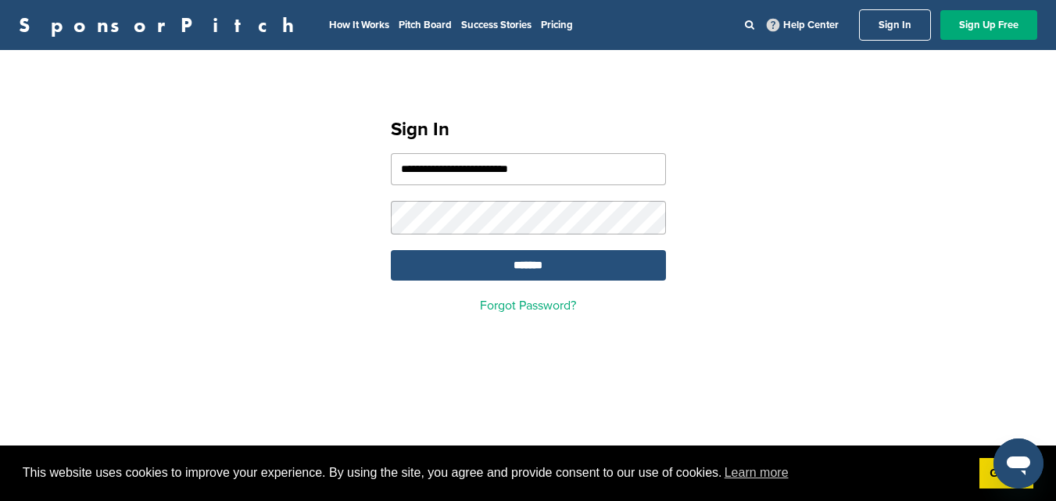
click at [391, 250] on input "*******" at bounding box center [528, 265] width 275 height 30
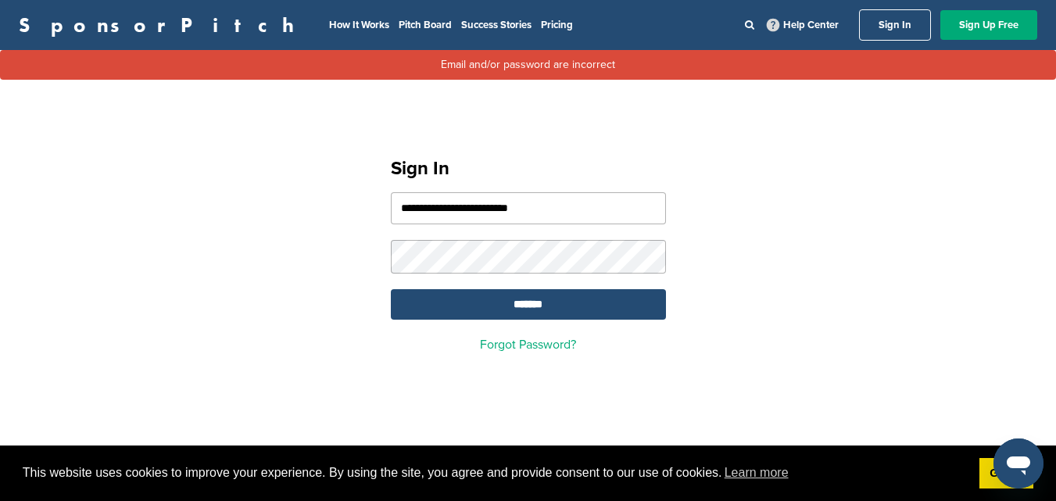
drag, startPoint x: 564, startPoint y: 215, endPoint x: 350, endPoint y: 207, distance: 214.3
click at [356, 211] on div "**********" at bounding box center [528, 248] width 1056 height 281
type input "**********"
click at [391, 289] on input "*******" at bounding box center [528, 304] width 275 height 30
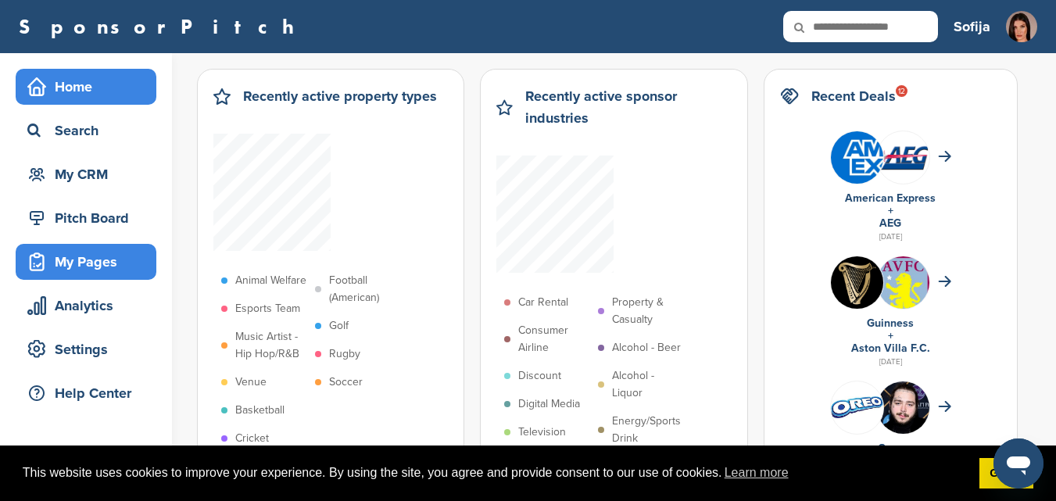
click at [74, 258] on div "My Pages" at bounding box center [89, 262] width 133 height 28
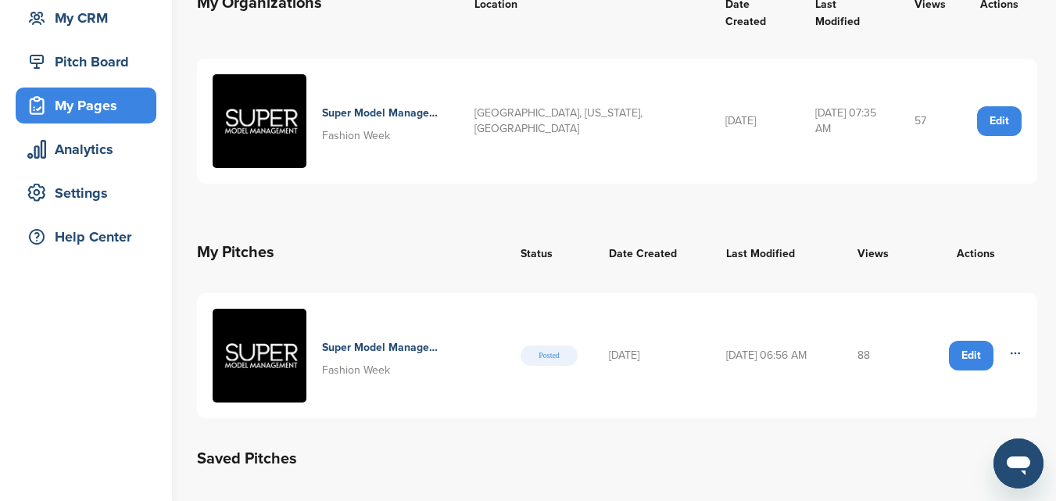
click at [368, 339] on h4 "Super Model Management: A Curated Platform For Premium Brand Alignment" at bounding box center [382, 347] width 121 height 17
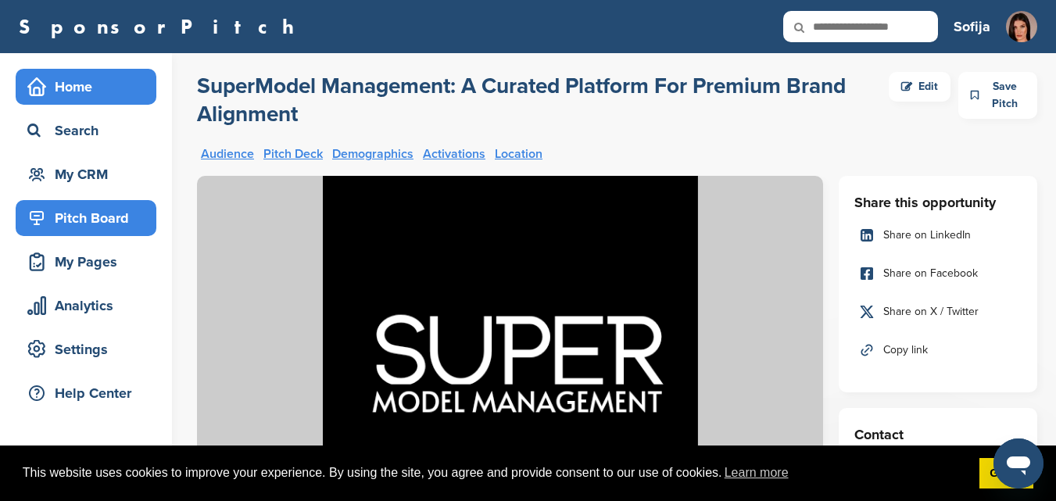
click at [74, 89] on div "Home" at bounding box center [89, 87] width 133 height 28
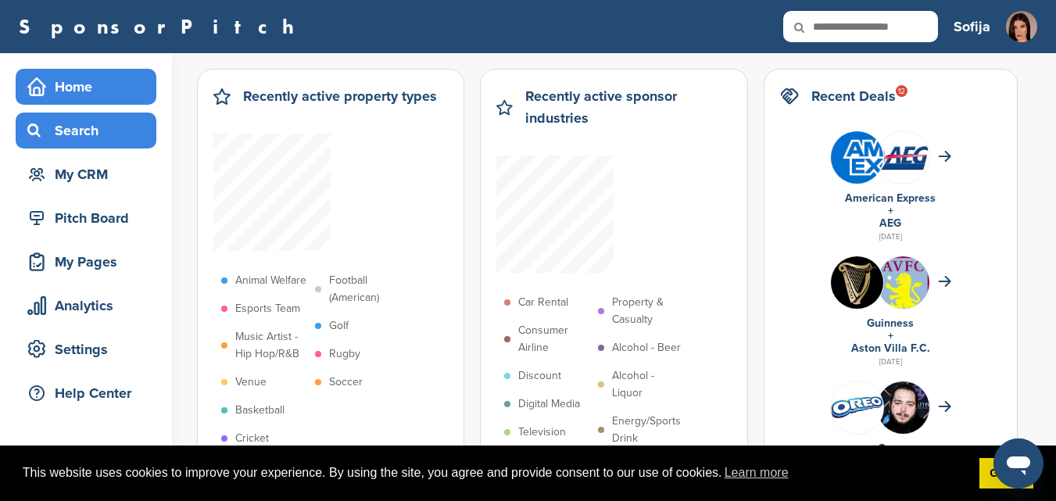
click at [79, 127] on div "Search" at bounding box center [89, 130] width 133 height 28
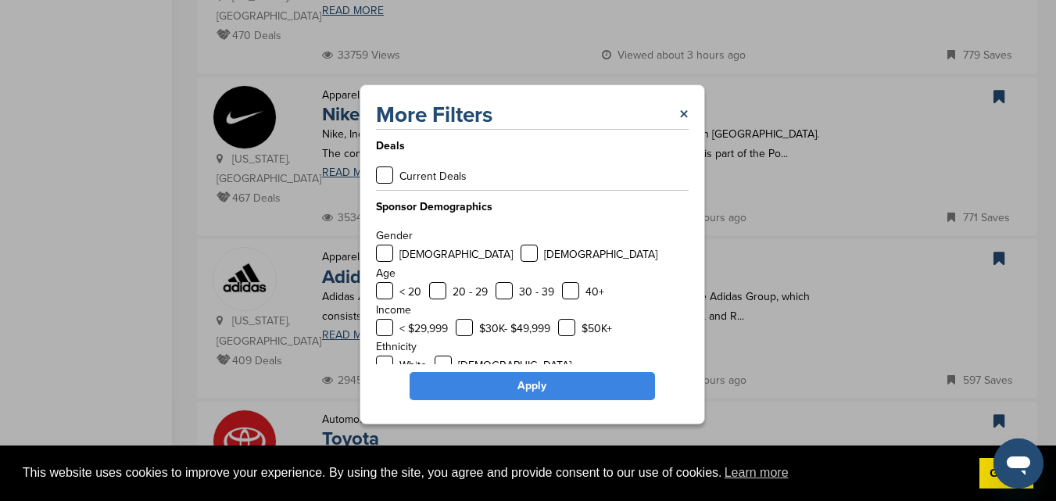
scroll to position [625, 0]
click at [682, 112] on link "×" at bounding box center [683, 115] width 9 height 28
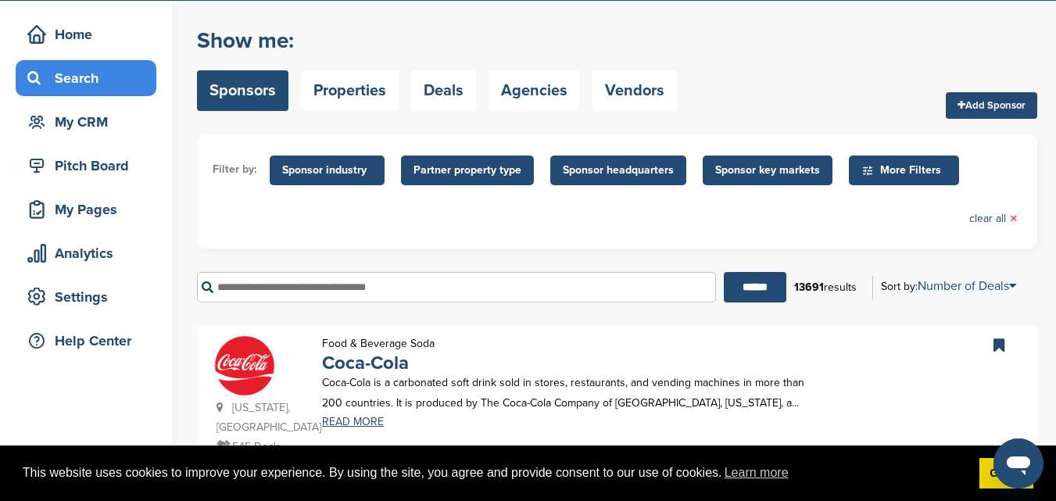
scroll to position [78, 0]
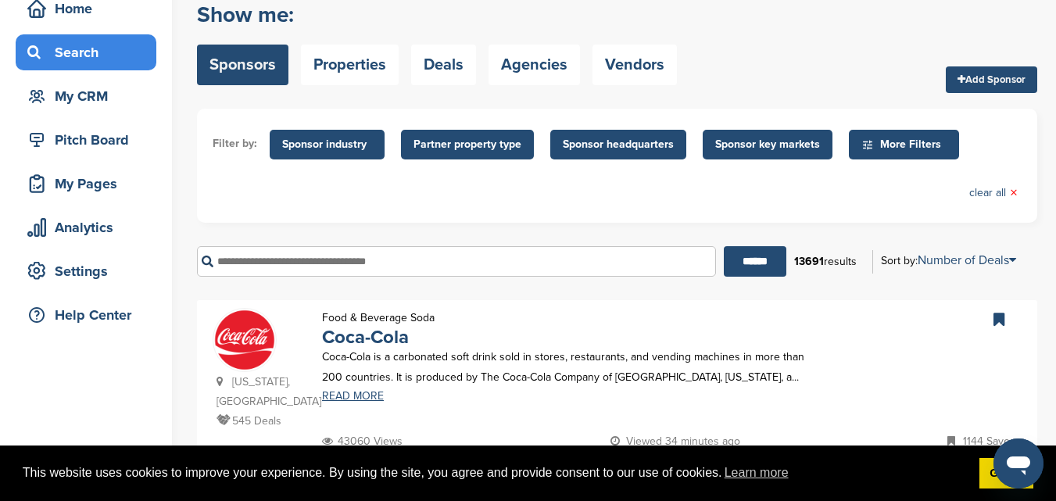
click at [412, 263] on input "text" at bounding box center [456, 261] width 519 height 30
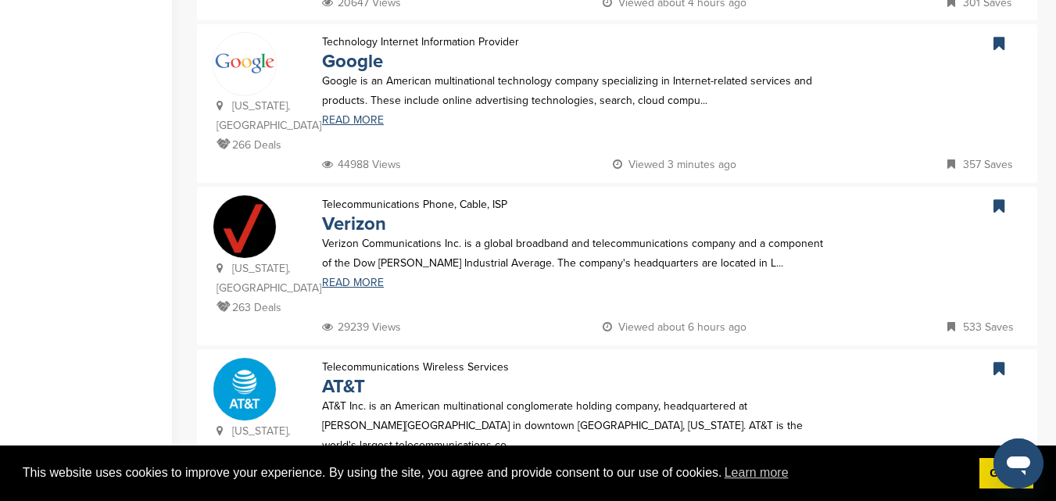
scroll to position [1842, 0]
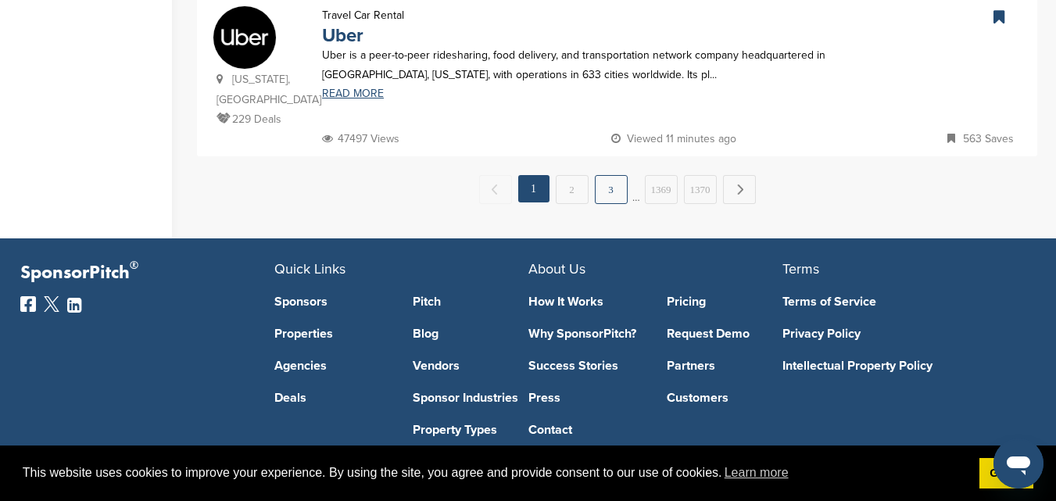
click at [622, 175] on link "3" at bounding box center [611, 189] width 33 height 29
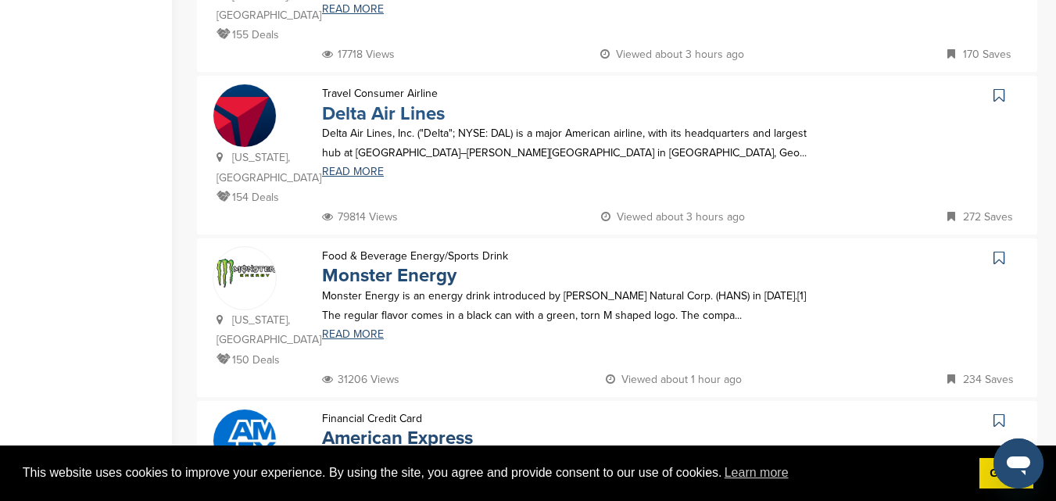
scroll to position [703, 0]
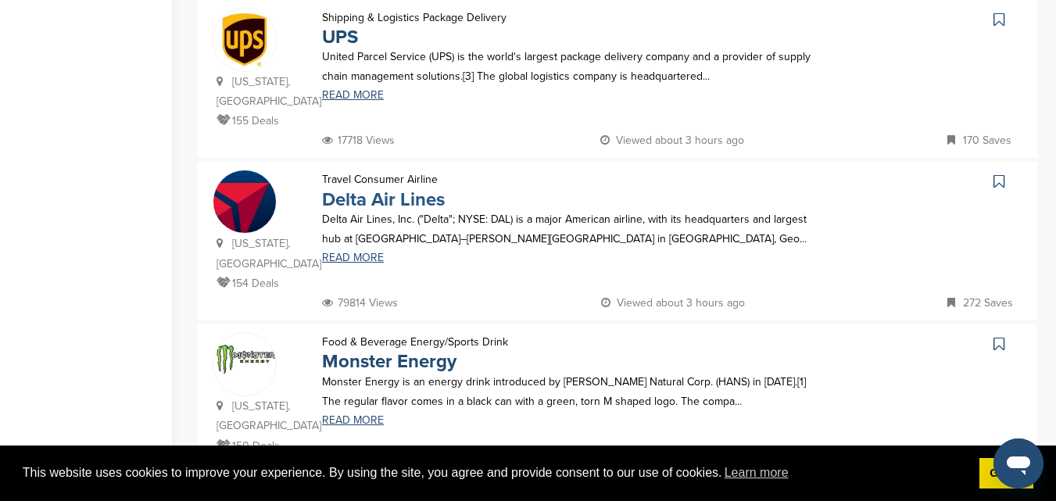
click at [393, 188] on link "Delta Air Lines" at bounding box center [383, 199] width 123 height 23
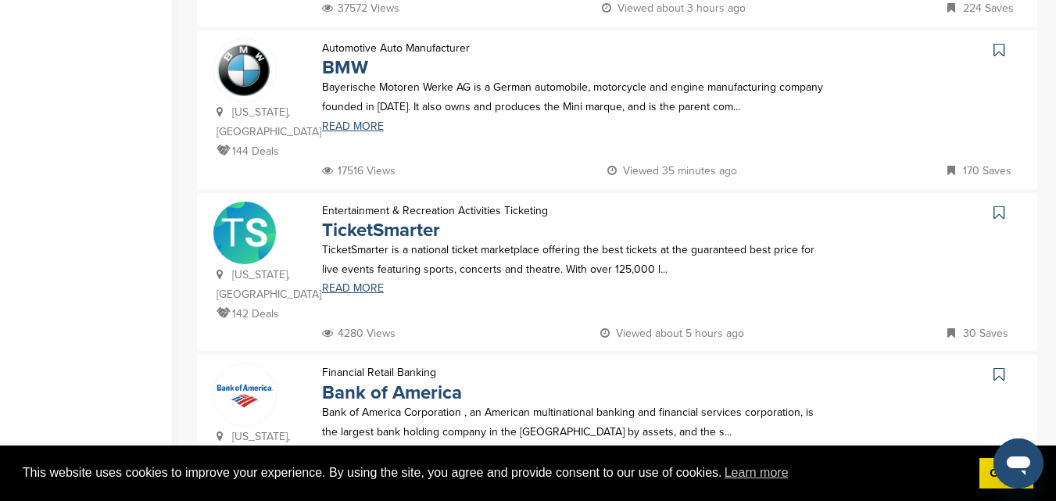
scroll to position [1407, 0]
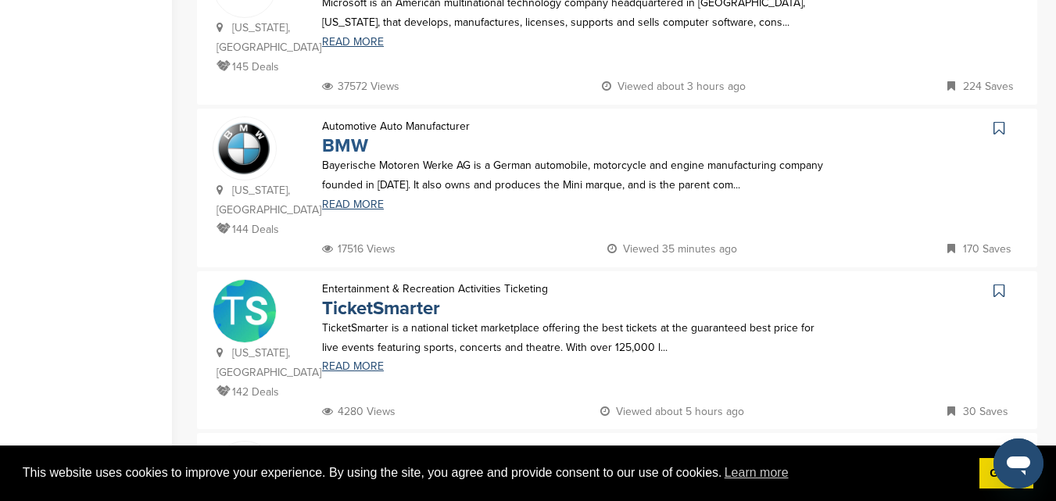
click at [341, 134] on link "BMW" at bounding box center [345, 145] width 46 height 23
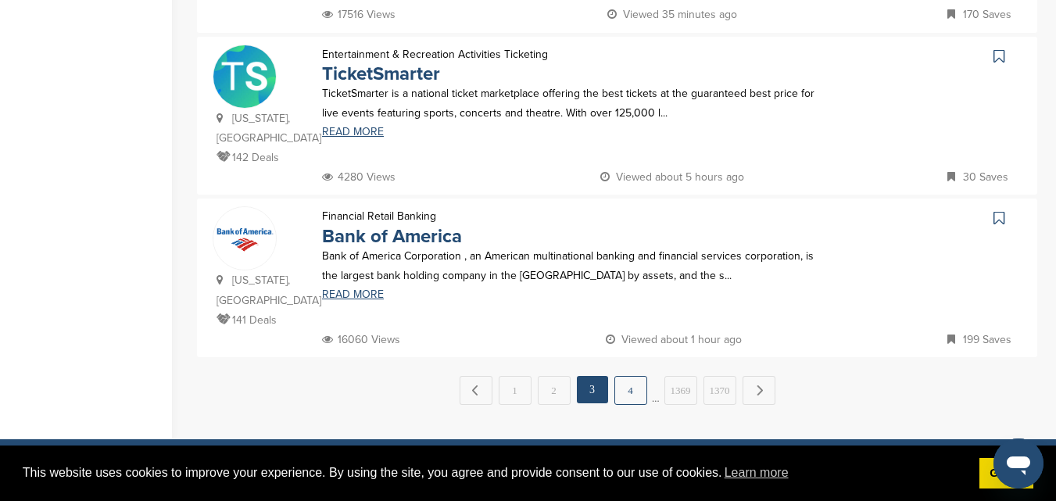
click at [624, 376] on link "4" at bounding box center [630, 390] width 33 height 29
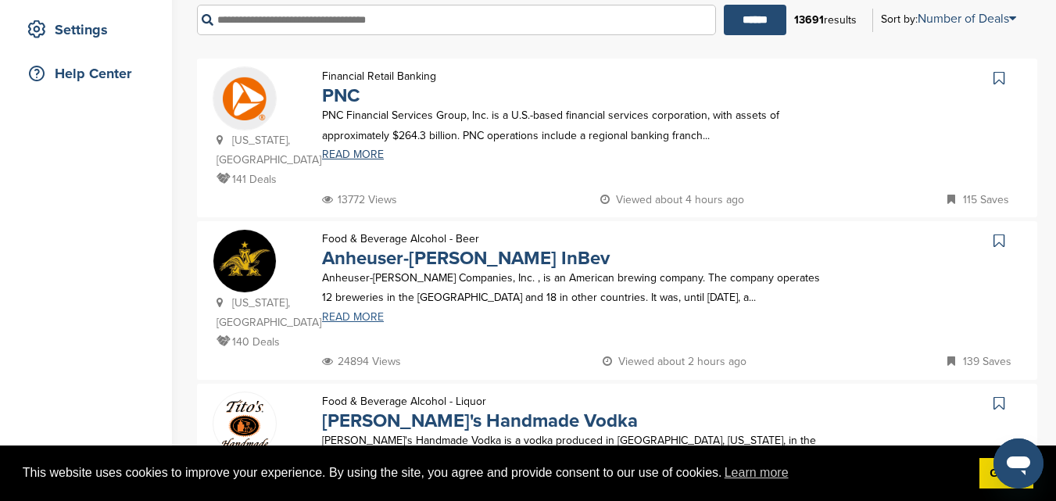
scroll to position [313, 0]
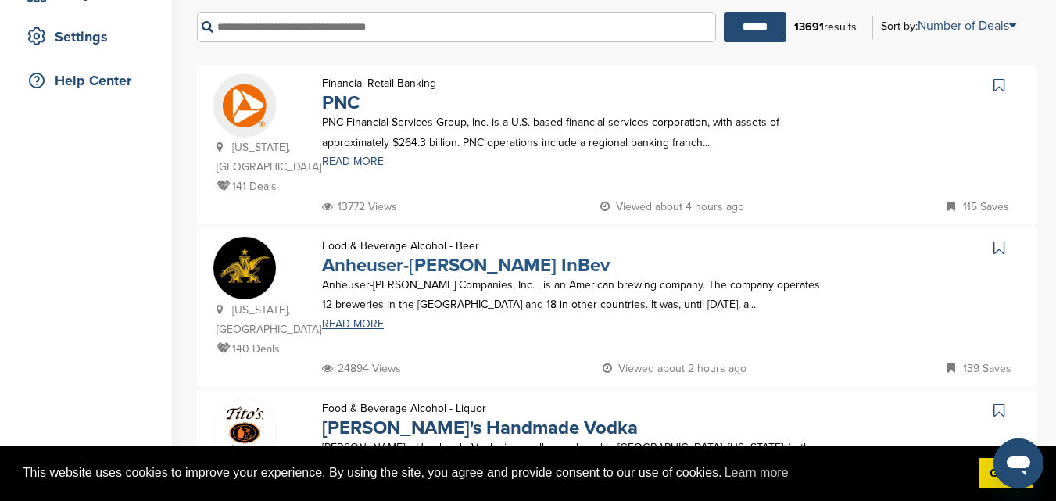
click at [402, 259] on link "Anheuser-Busch InBev" at bounding box center [466, 265] width 288 height 23
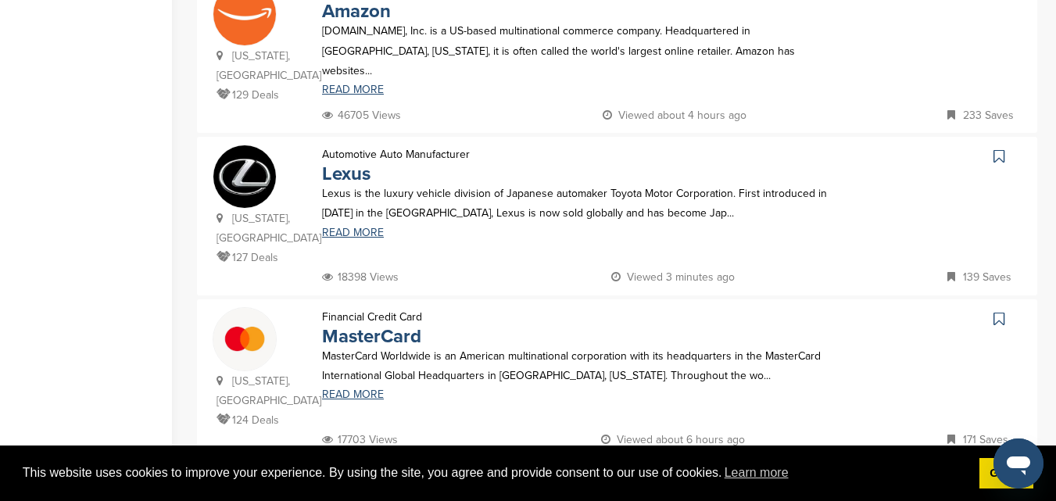
scroll to position [1563, 0]
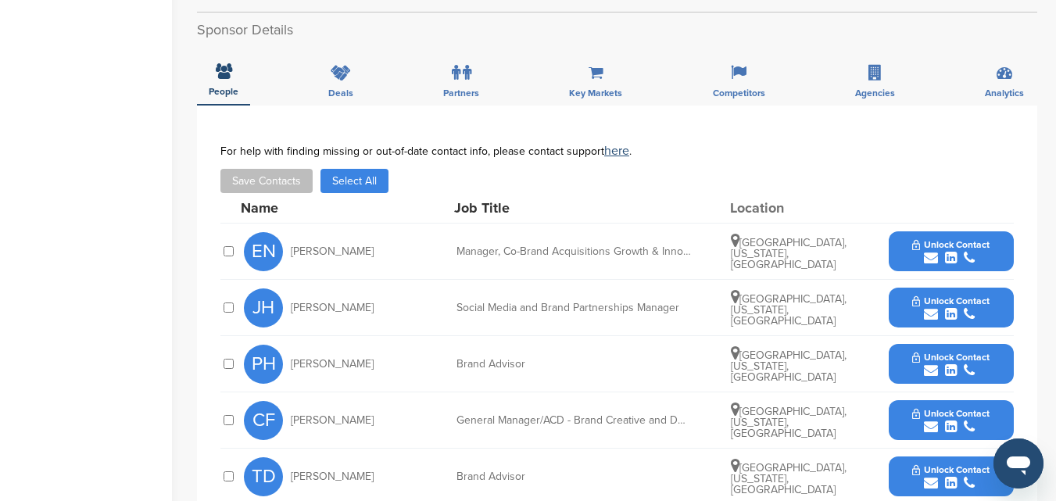
click at [929, 251] on icon "submit" at bounding box center [931, 258] width 14 height 14
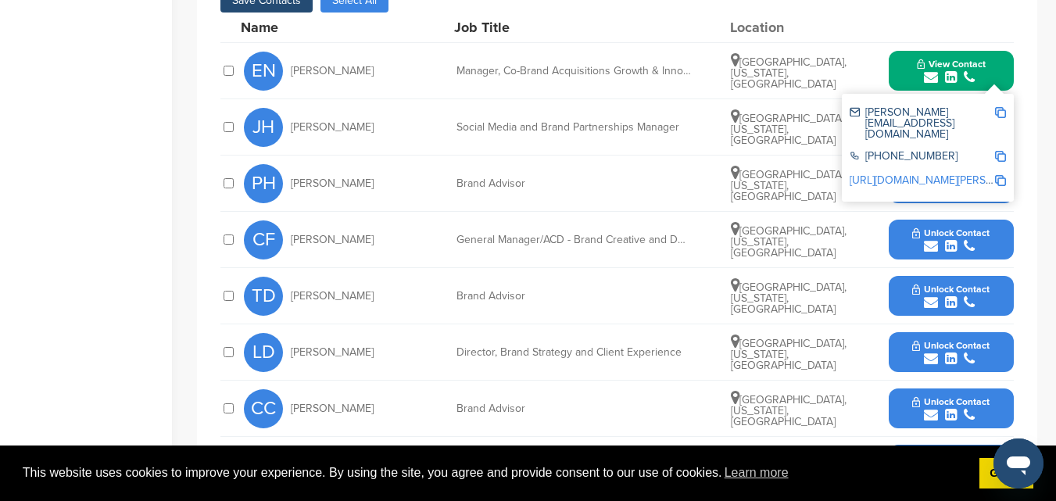
scroll to position [625, 0]
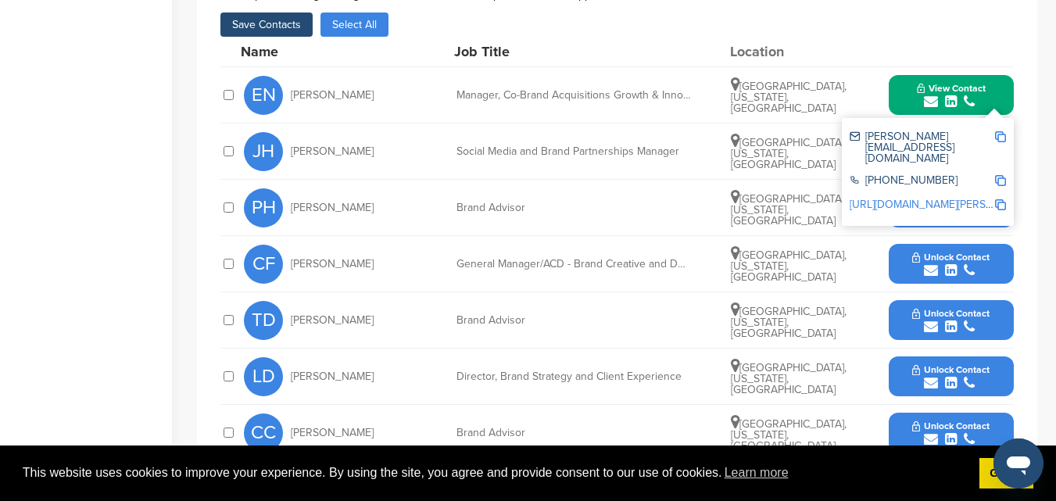
click at [234, 144] on div at bounding box center [228, 151] width 16 height 15
click at [1054, 101] on div "You have reached your monthly limit. Please upgrade to access more. Upgrade on …" at bounding box center [626, 130] width 859 height 1405
drag, startPoint x: 821, startPoint y: 73, endPoint x: 835, endPoint y: 75, distance: 14.3
click at [821, 77] on div "Atlanta, Georgia, United States" at bounding box center [789, 96] width 117 height 38
click at [724, 143] on div "JH Judd Hooks Social Media and Brand Partnerships Manager Seattle, Washington, …" at bounding box center [629, 150] width 770 height 55
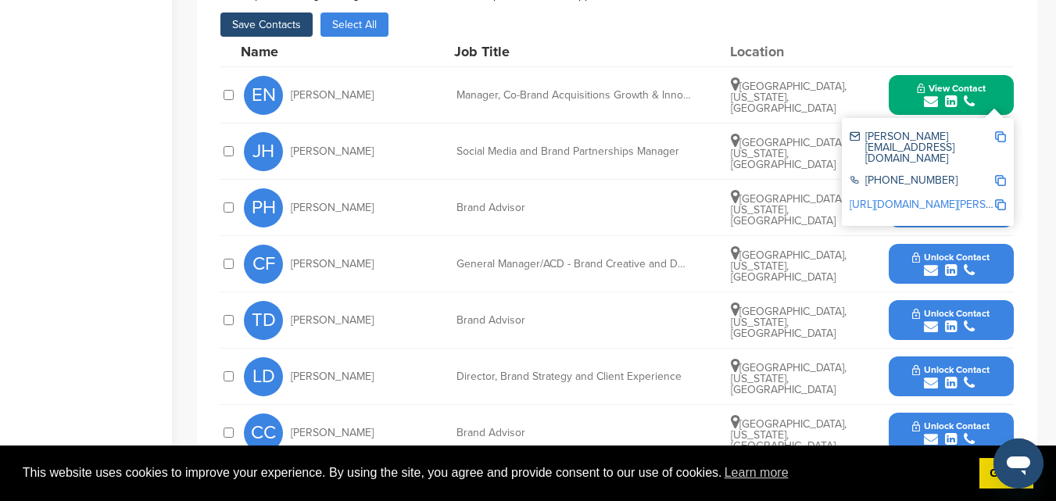
click at [970, 95] on icon "submit" at bounding box center [969, 102] width 11 height 14
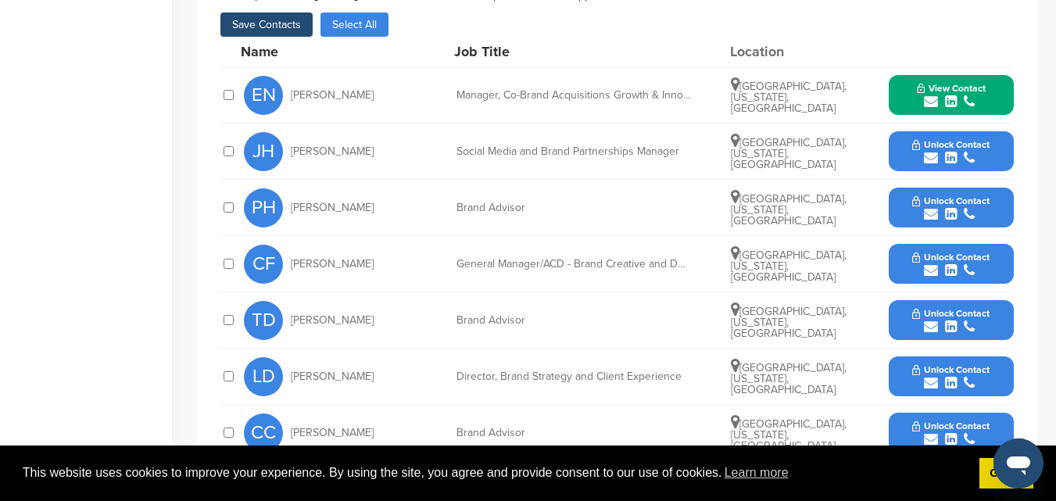
click at [969, 139] on span "Unlock Contact" at bounding box center [950, 144] width 77 height 11
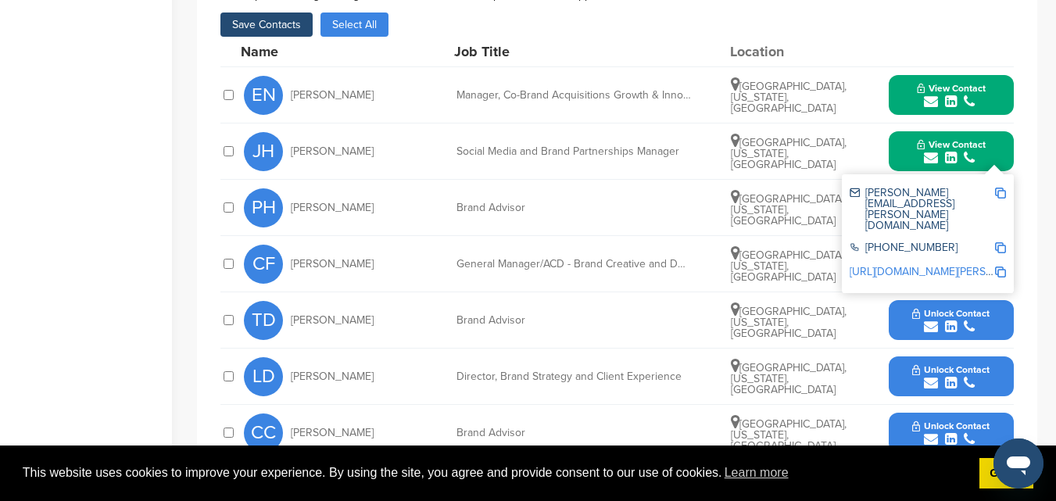
click at [969, 139] on span "View Contact" at bounding box center [951, 144] width 69 height 11
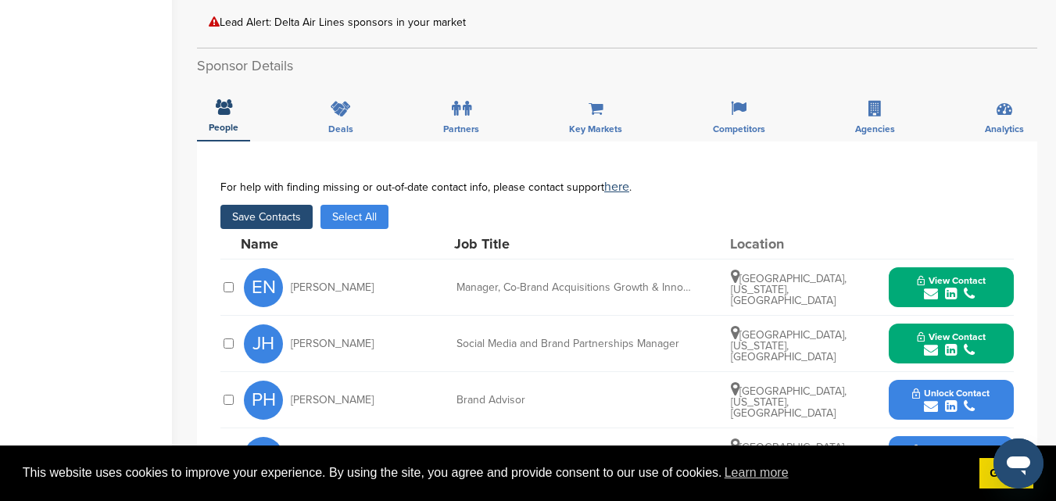
scroll to position [391, 0]
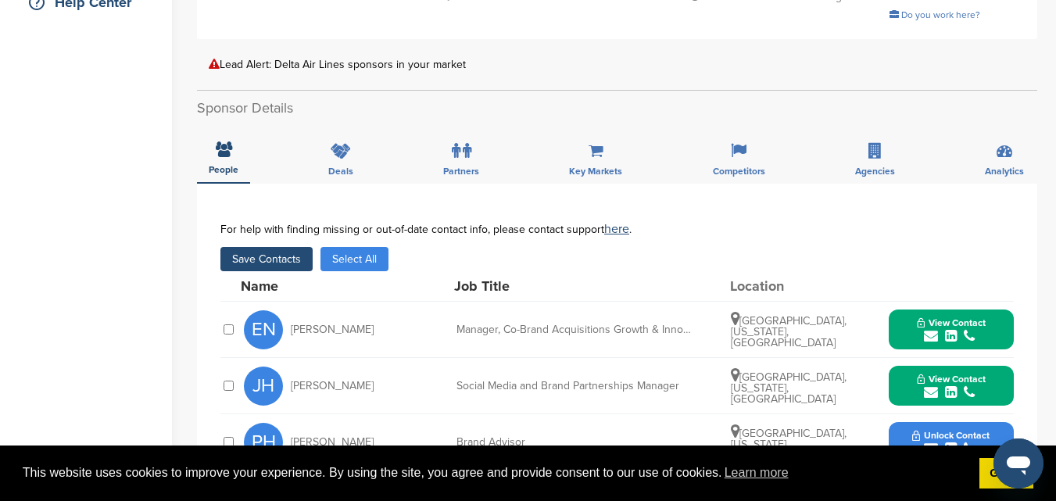
click at [257, 247] on button "Save Contacts" at bounding box center [266, 259] width 92 height 24
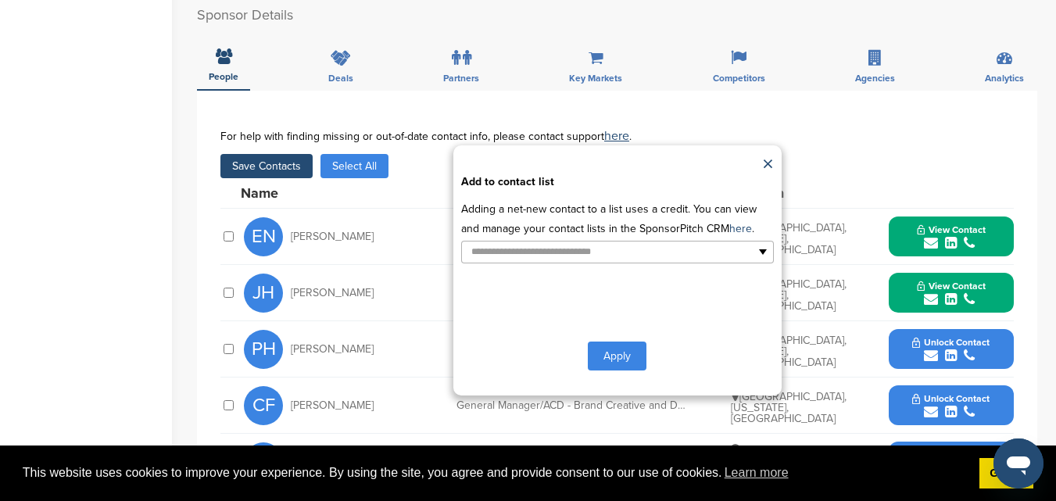
scroll to position [625, 0]
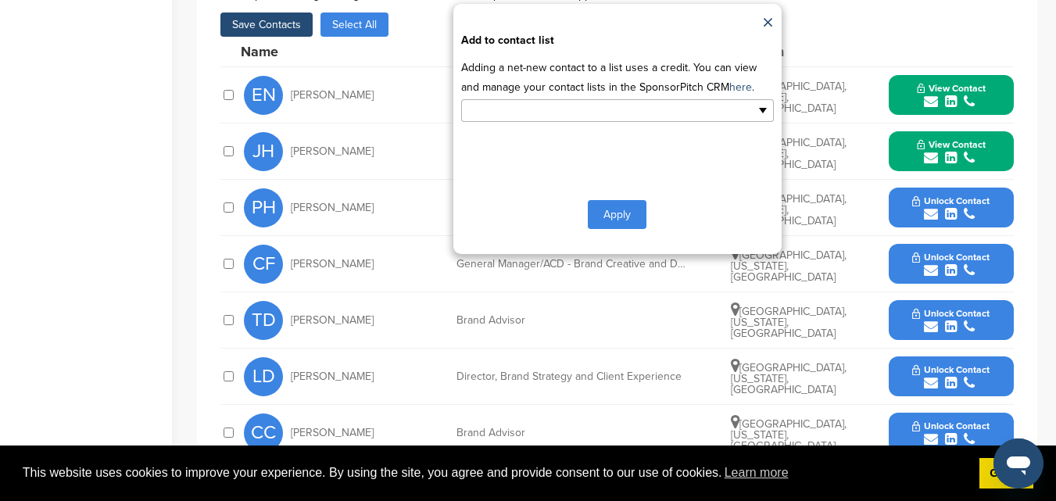
click at [569, 102] on input "text" at bounding box center [549, 111] width 164 height 18
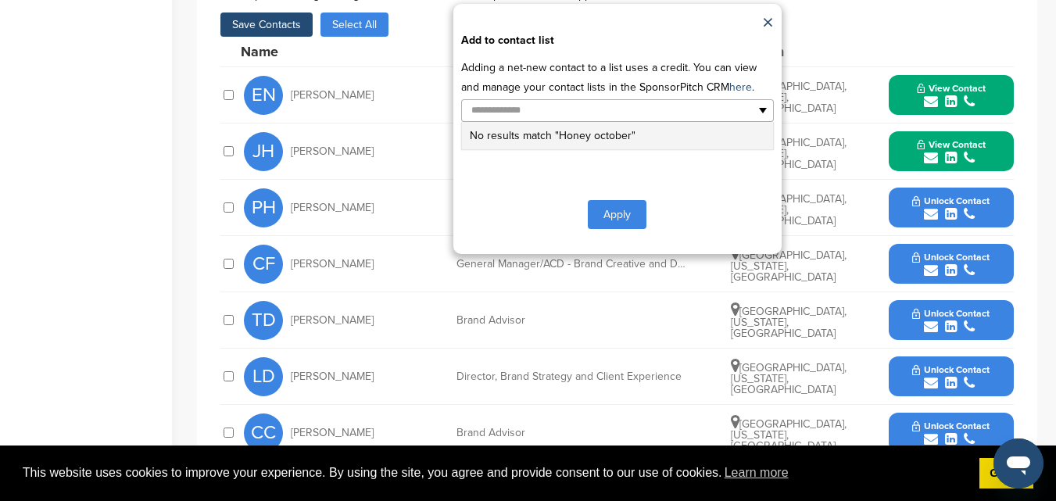
click at [604, 200] on button "Apply" at bounding box center [617, 214] width 59 height 29
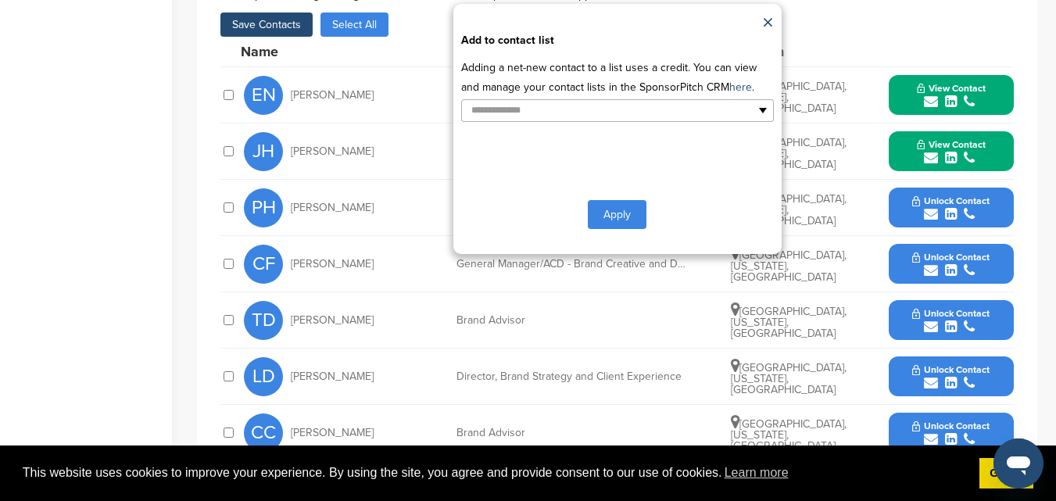
type input "**********"
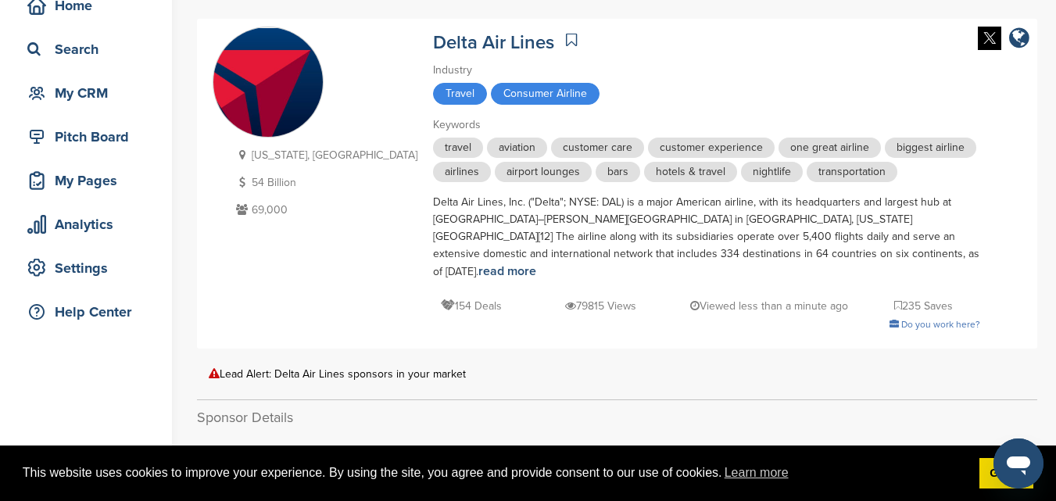
scroll to position [0, 0]
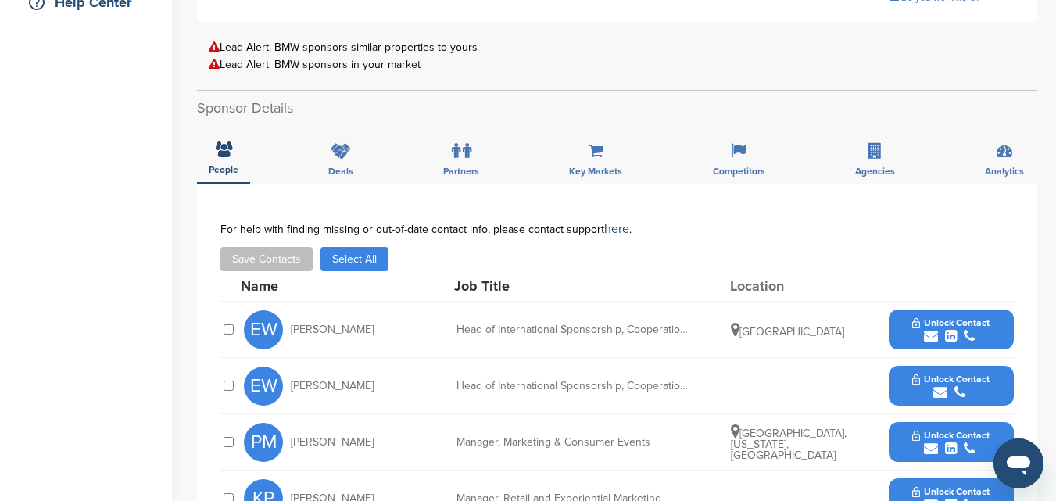
click at [960, 326] on span "Unlock Contact" at bounding box center [950, 322] width 77 height 11
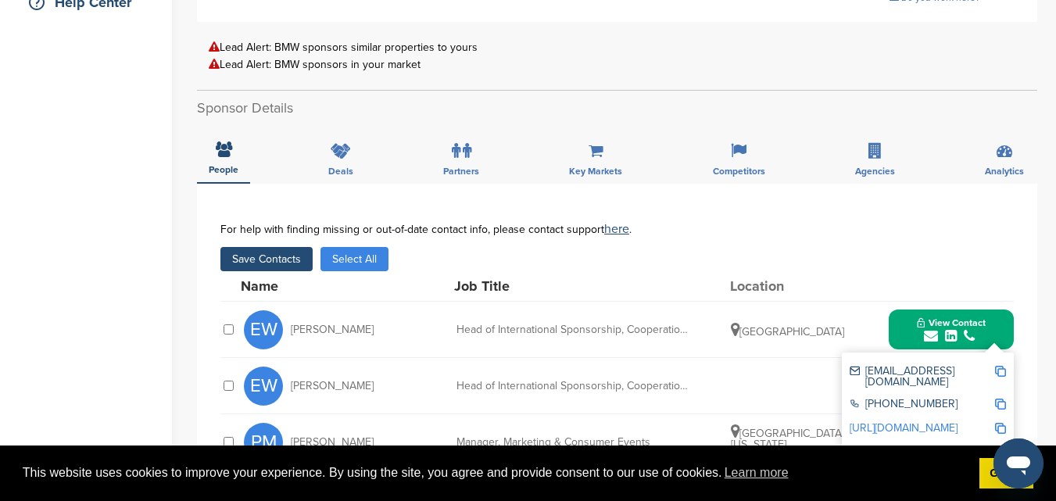
click at [758, 367] on div "[PERSON_NAME] Head of International Sponsorship, Cooperation and Product Placem…" at bounding box center [629, 385] width 770 height 55
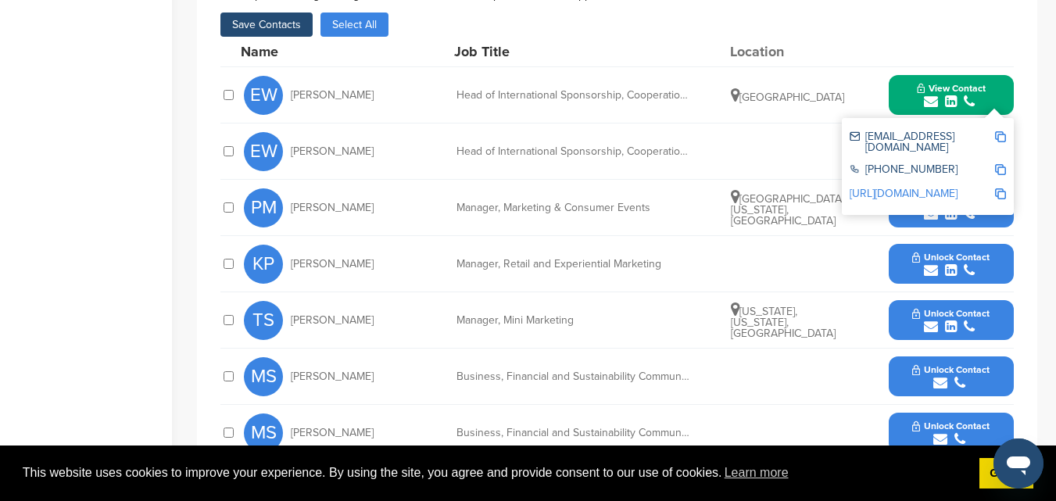
click at [941, 98] on div "submit" at bounding box center [951, 102] width 69 height 15
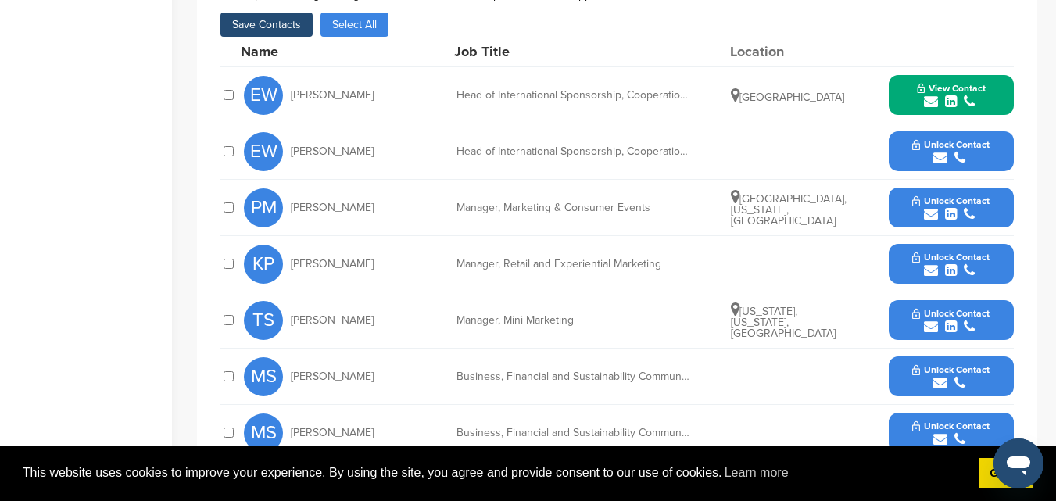
click at [960, 153] on icon "submit" at bounding box center [959, 158] width 11 height 14
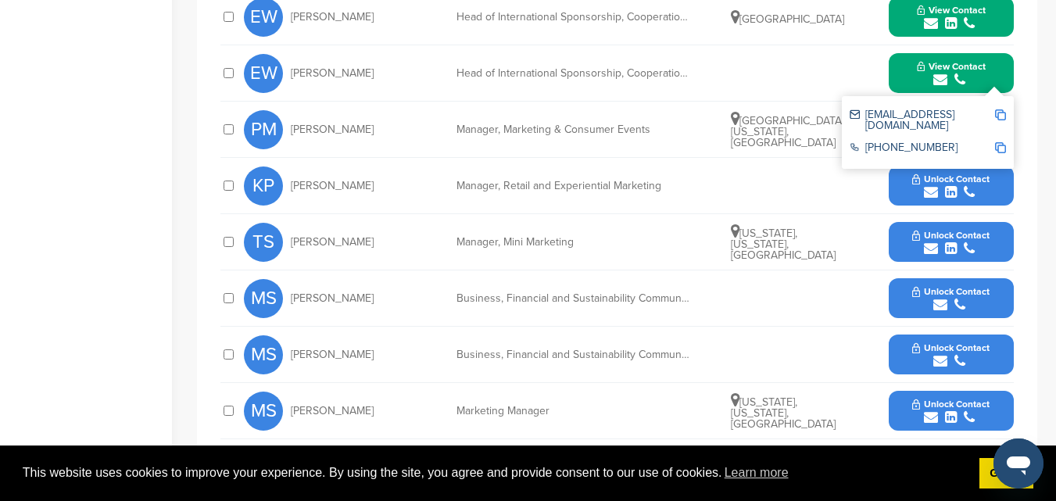
scroll to position [782, 0]
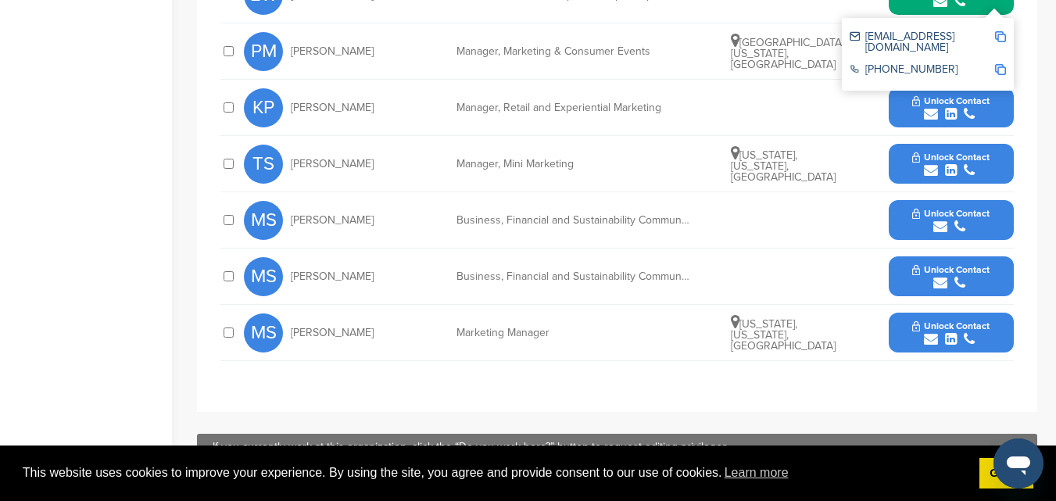
click at [916, 345] on div "submit" at bounding box center [950, 339] width 77 height 15
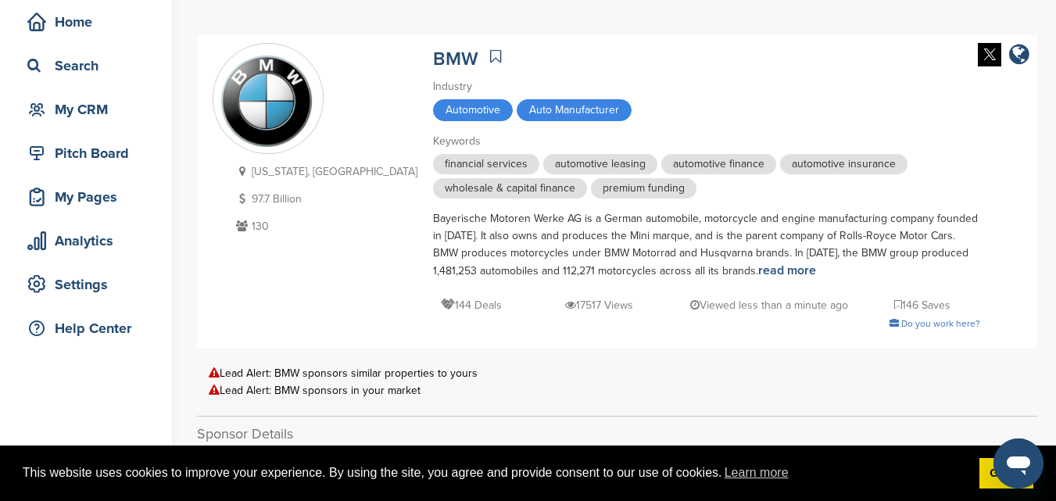
scroll to position [0, 0]
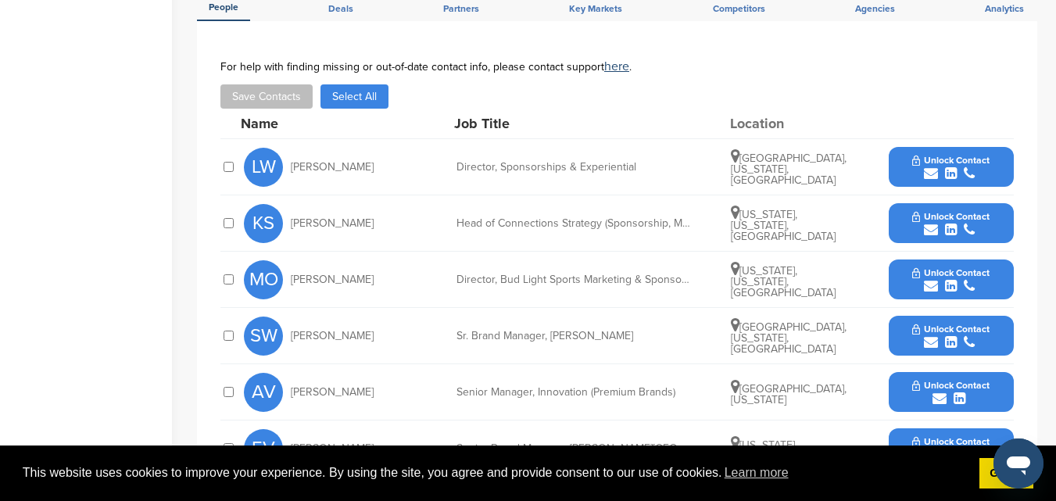
scroll to position [703, 0]
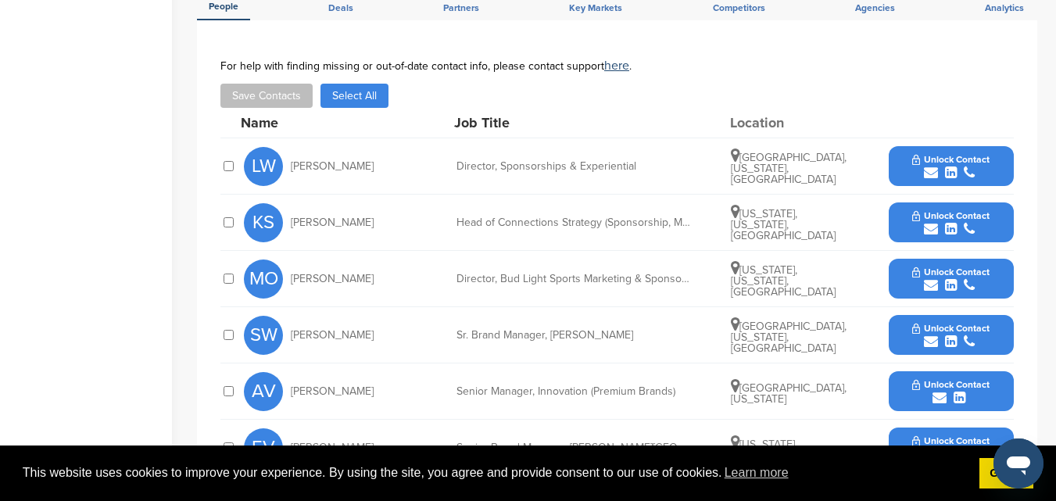
click at [223, 271] on div at bounding box center [228, 278] width 16 height 15
click at [948, 278] on icon "submit" at bounding box center [951, 285] width 12 height 14
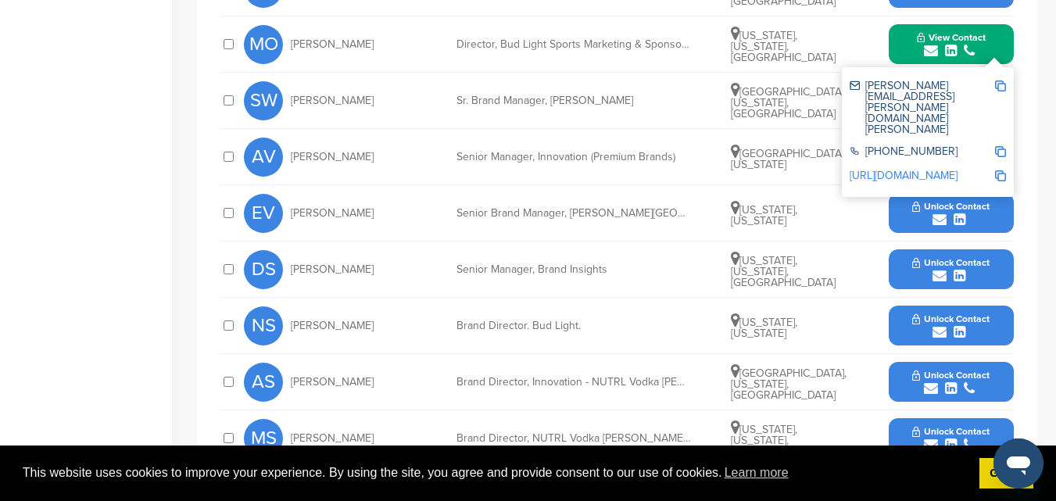
scroll to position [1016, 0]
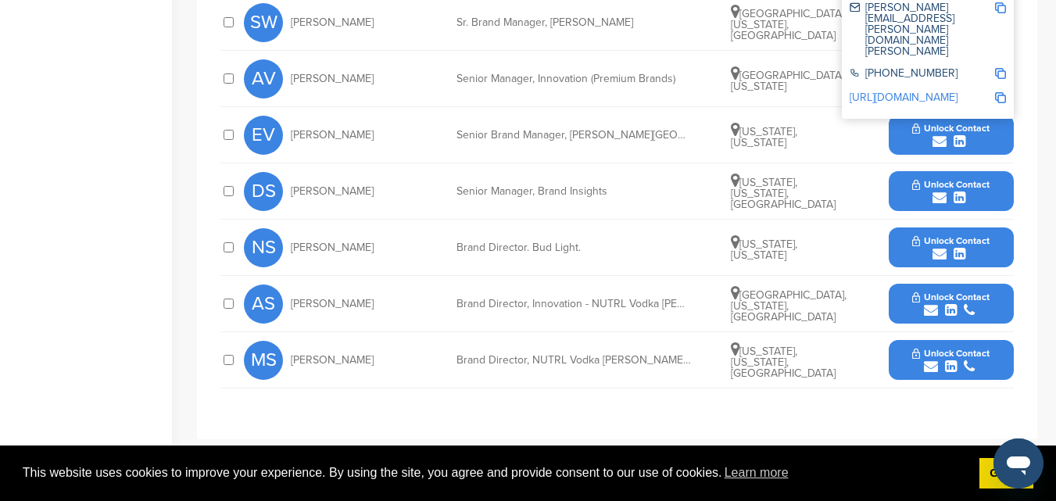
click at [926, 281] on button "Unlock Contact" at bounding box center [950, 304] width 115 height 47
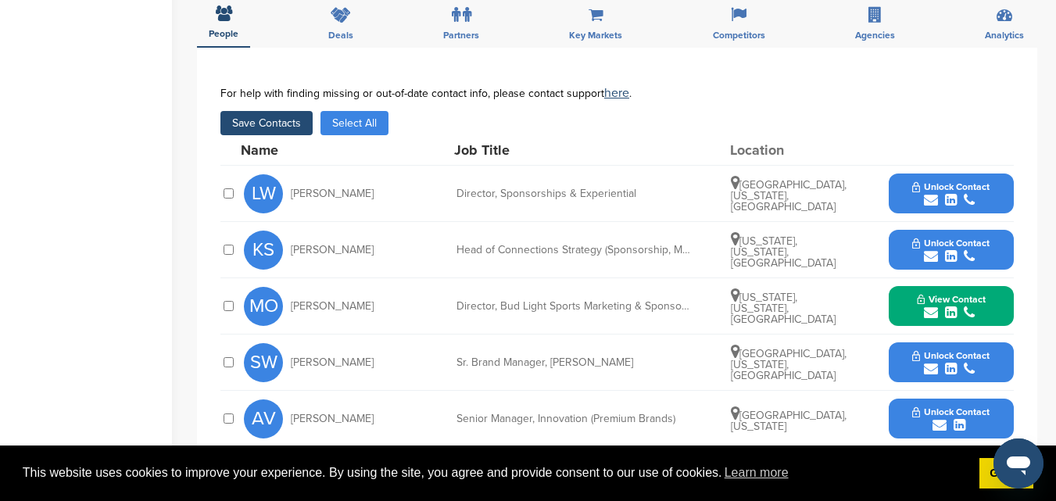
scroll to position [703, 0]
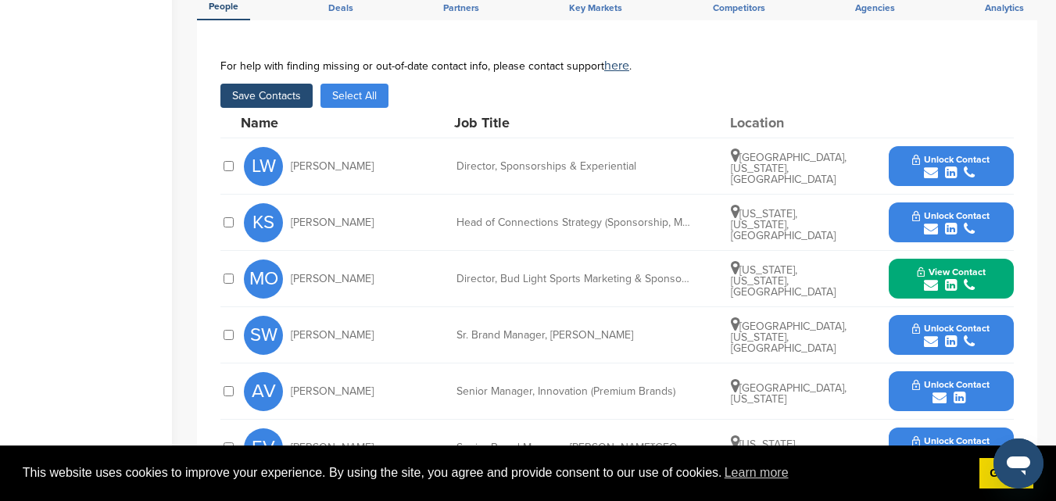
click at [940, 154] on span "Unlock Contact" at bounding box center [950, 159] width 77 height 11
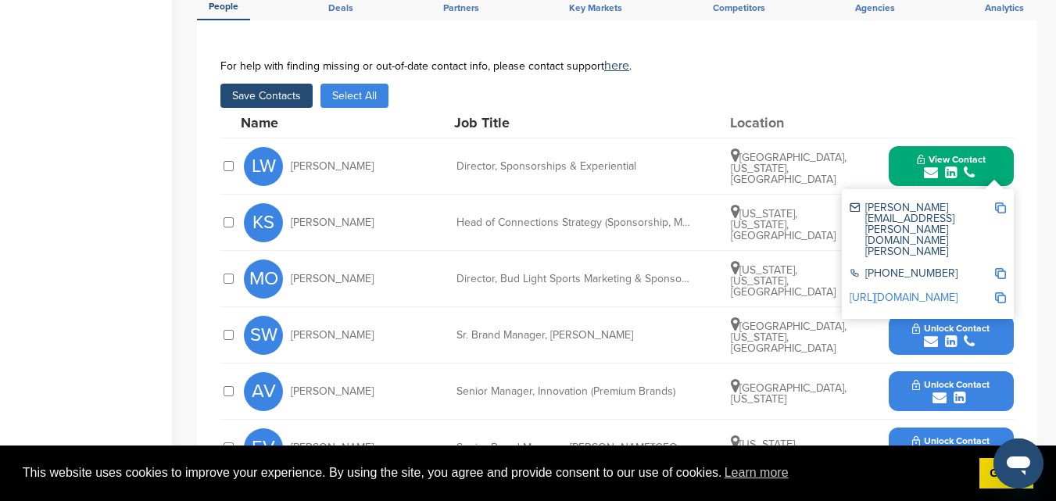
click at [261, 84] on button "Save Contacts" at bounding box center [266, 96] width 92 height 24
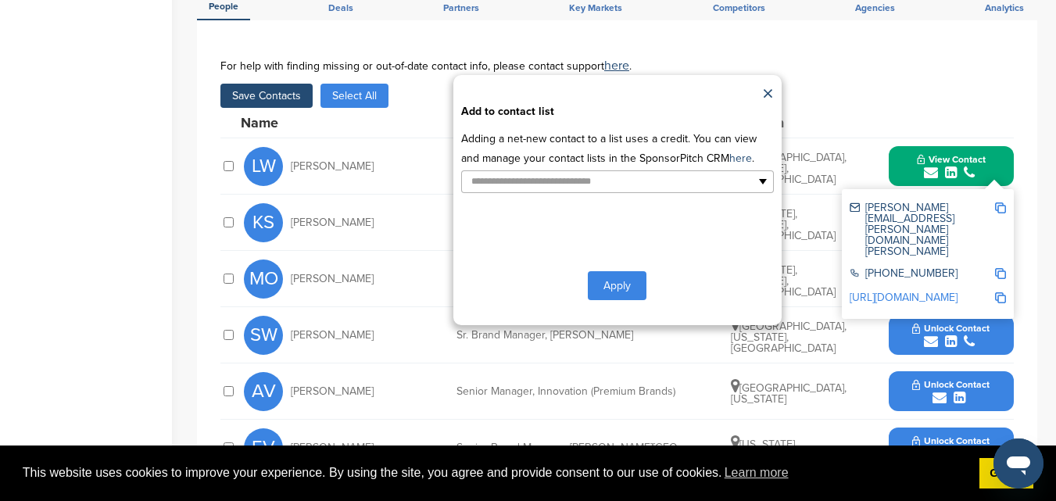
click at [603, 173] on input "**********" at bounding box center [549, 182] width 164 height 18
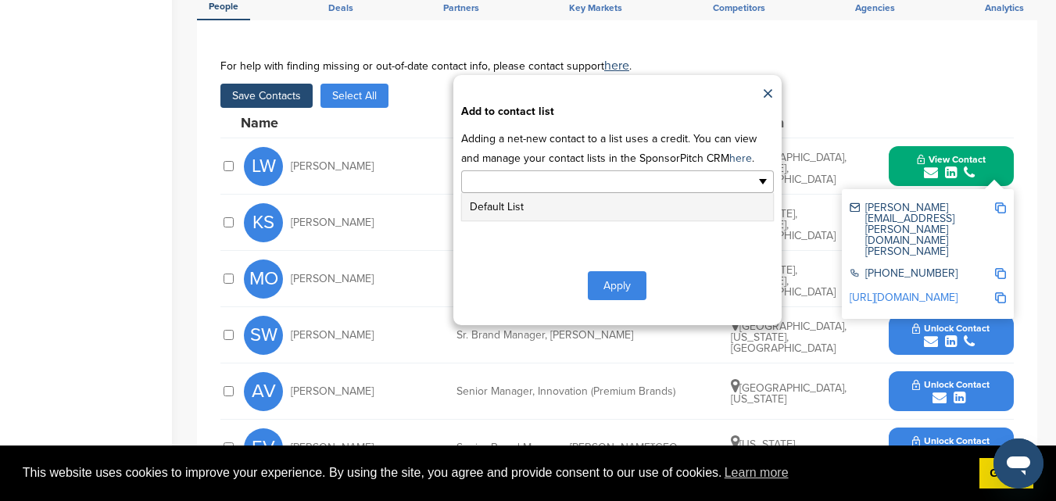
click at [496, 194] on li "Default List" at bounding box center [617, 206] width 311 height 27
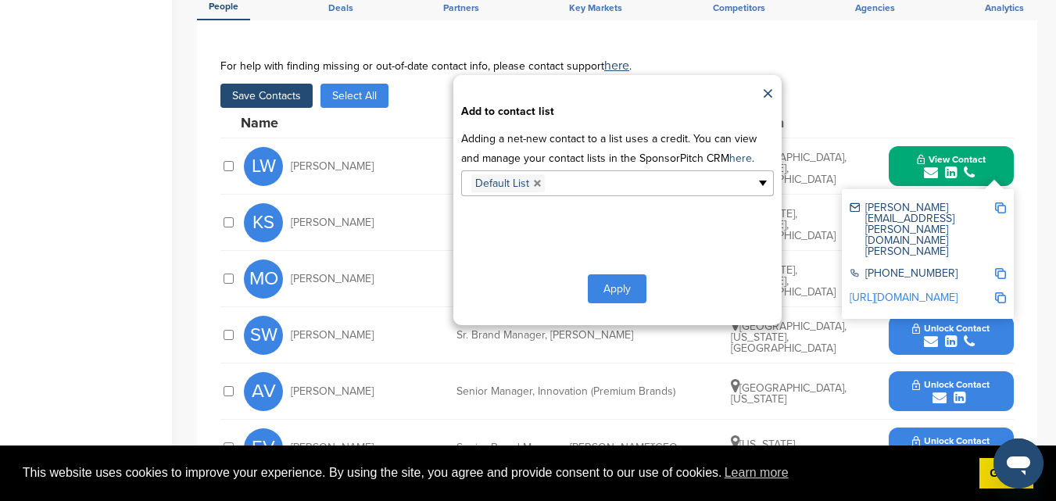
click at [536, 179] on link at bounding box center [537, 183] width 9 height 9
click at [729, 152] on link "here" at bounding box center [740, 158] width 23 height 13
type input "**********"
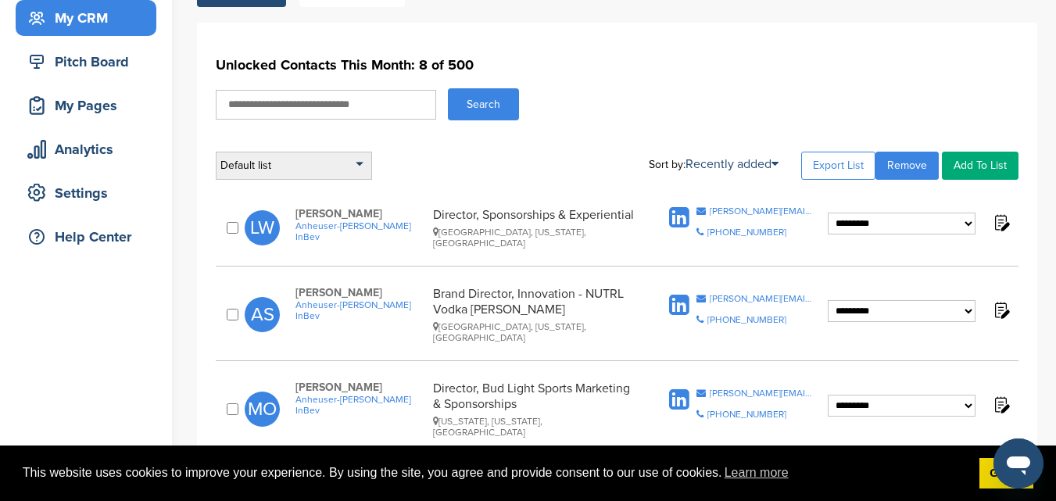
click at [338, 177] on div "Default list" at bounding box center [294, 166] width 156 height 28
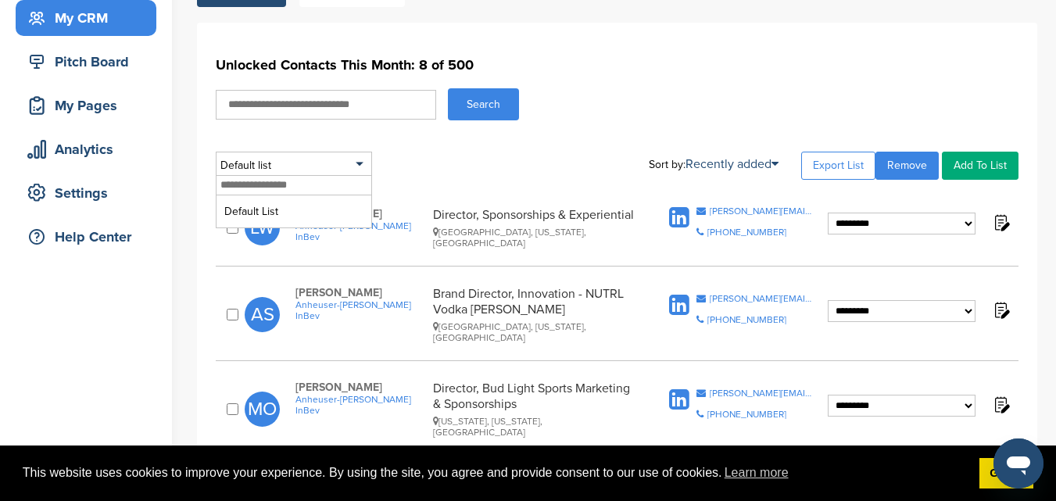
click at [549, 154] on div "Default list Default List Sort by: Recently added Last Viewed Company Name Stag…" at bounding box center [617, 166] width 803 height 28
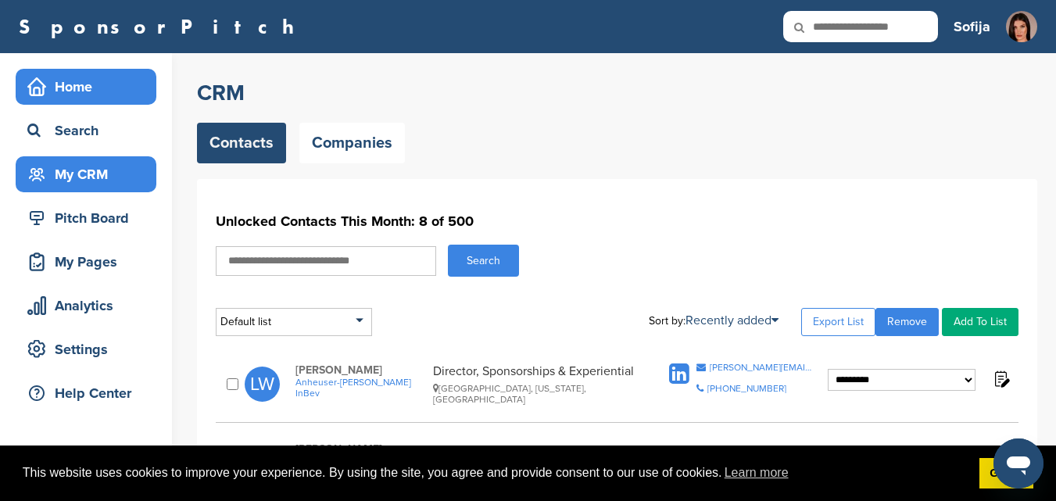
click at [88, 83] on div "Home" at bounding box center [89, 87] width 133 height 28
